Goal: Browse casually: Explore the website without a specific task or goal

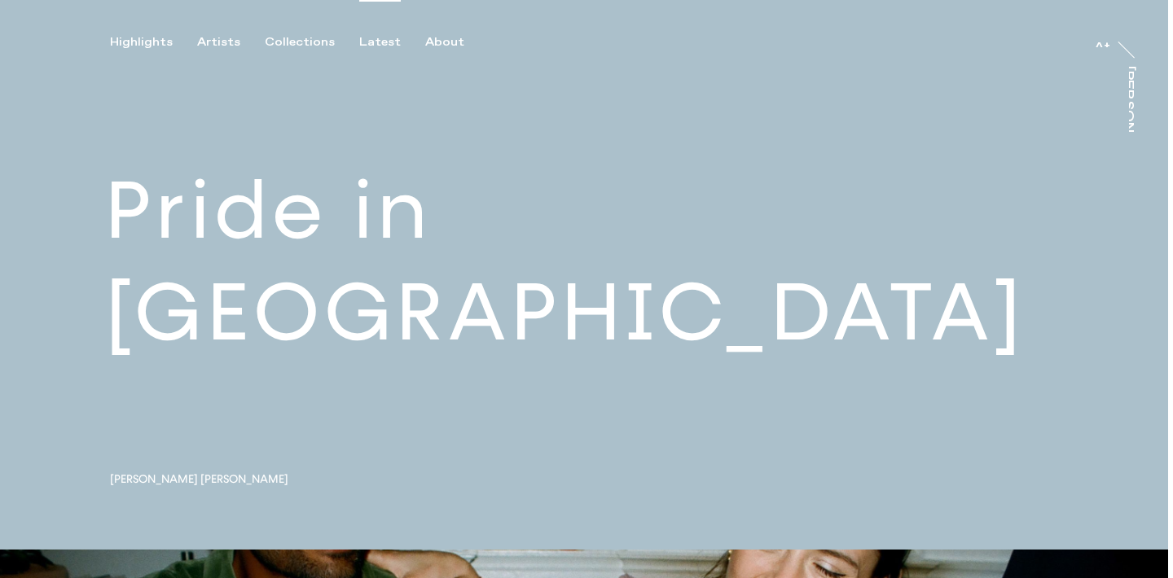
click at [369, 40] on div "Latest" at bounding box center [380, 42] width 42 height 15
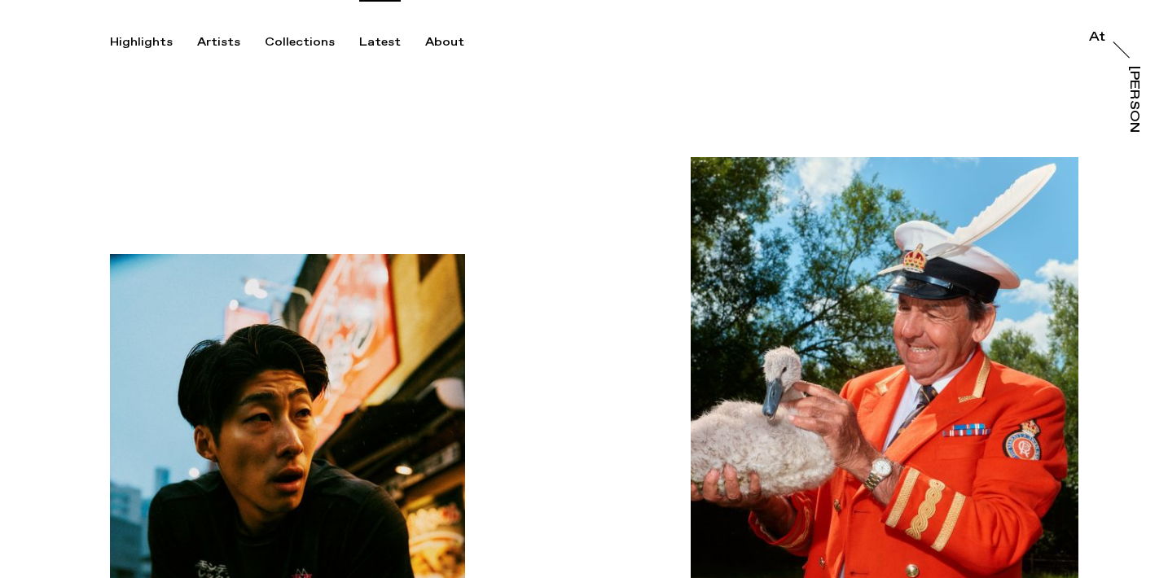
click at [848, 312] on img "button" at bounding box center [884, 415] width 388 height 516
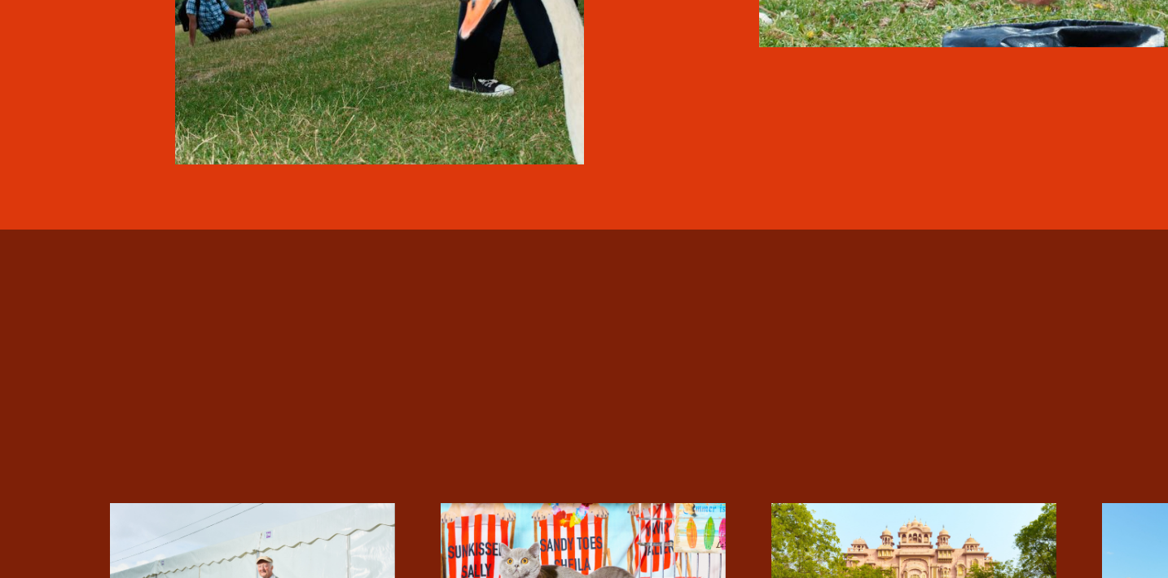
scroll to position [3309, 0]
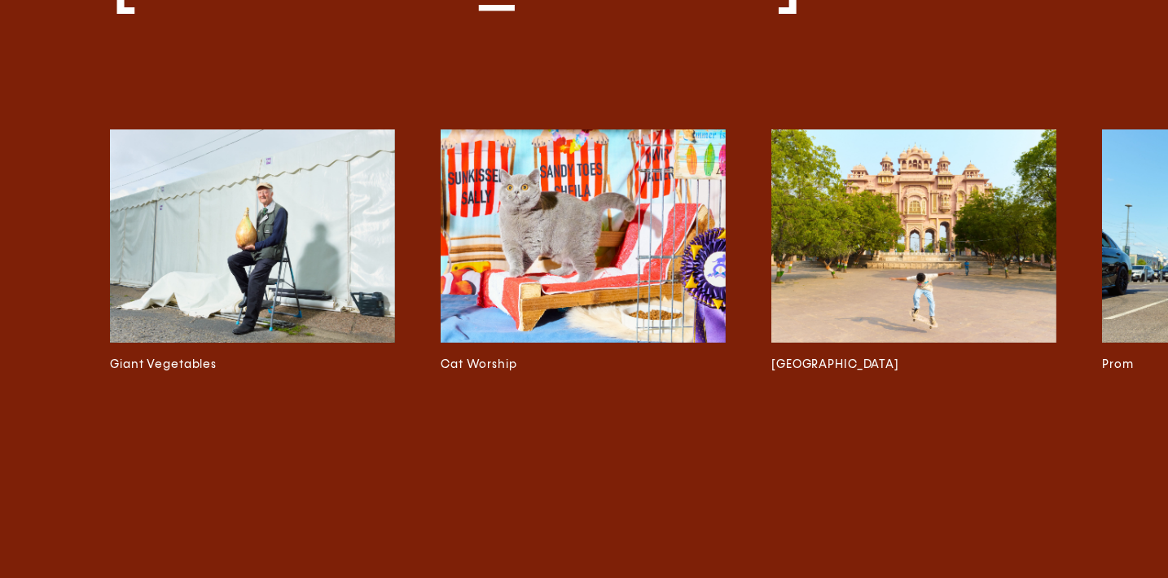
click at [699, 271] on img at bounding box center [583, 236] width 285 height 214
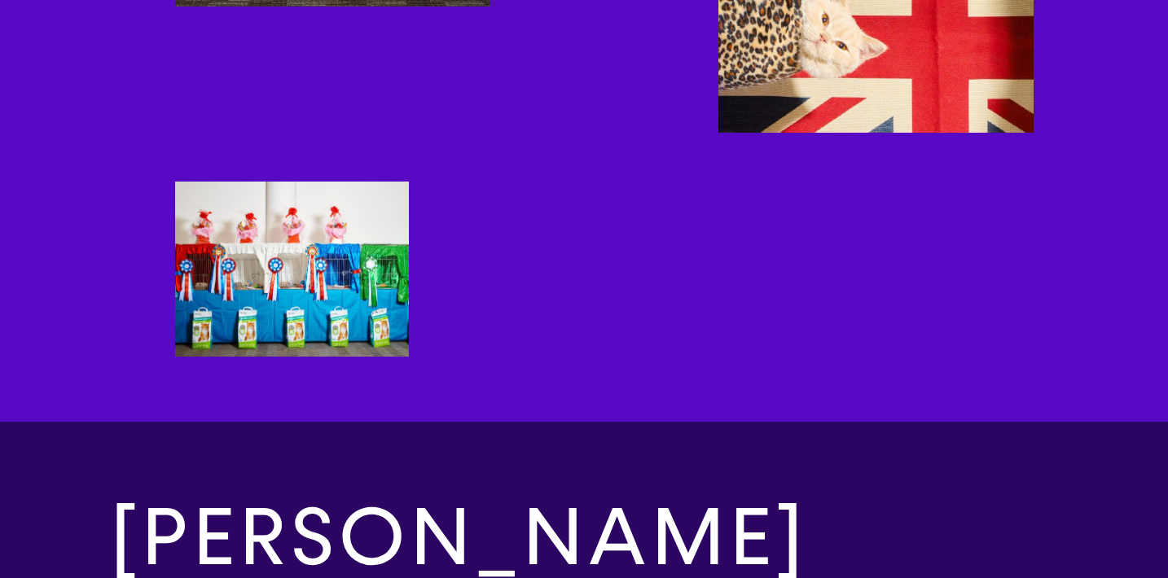
scroll to position [3453, 0]
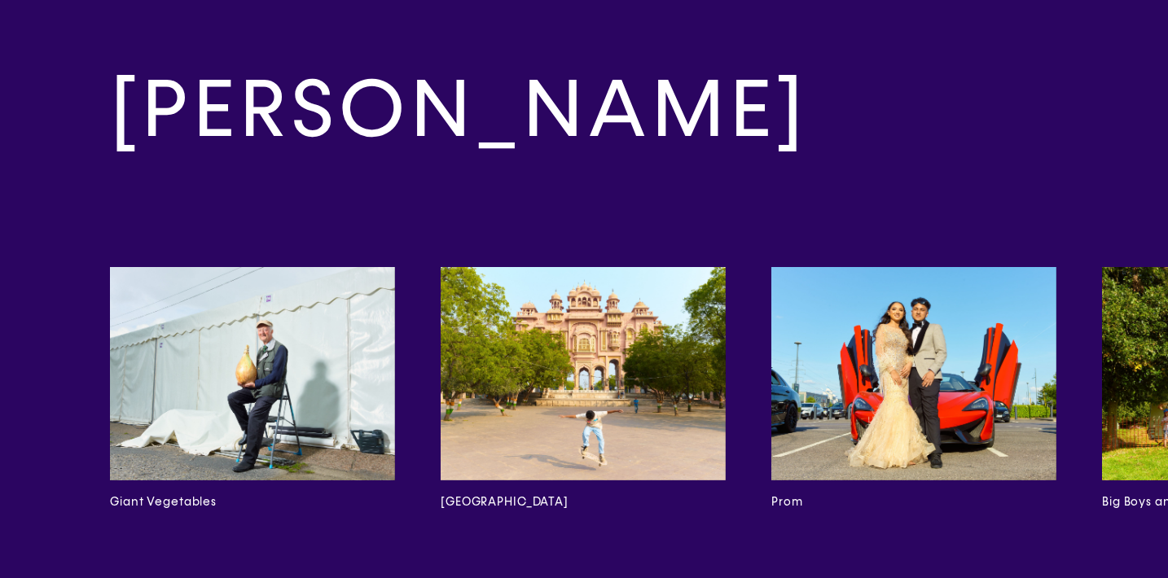
click at [588, 309] on img at bounding box center [583, 374] width 285 height 214
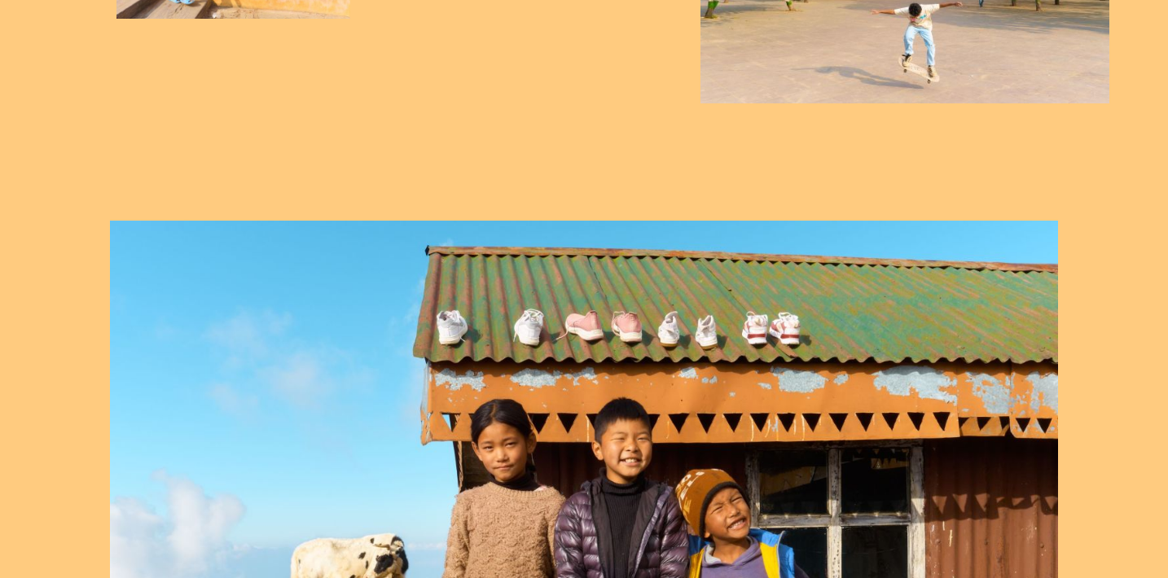
scroll to position [2390, 0]
